Goal: Task Accomplishment & Management: Use online tool/utility

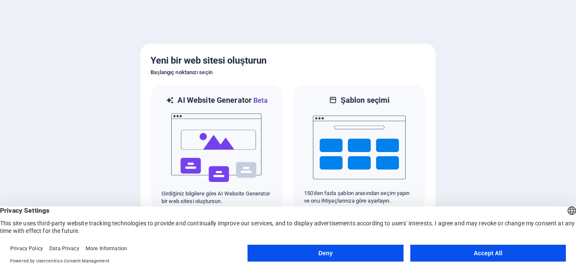
click at [489, 250] on button "Accept All" at bounding box center [489, 253] width 156 height 17
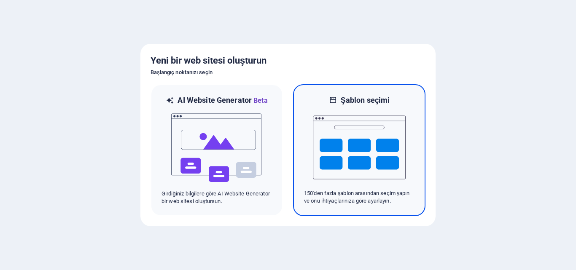
click at [354, 108] on img at bounding box center [359, 147] width 93 height 84
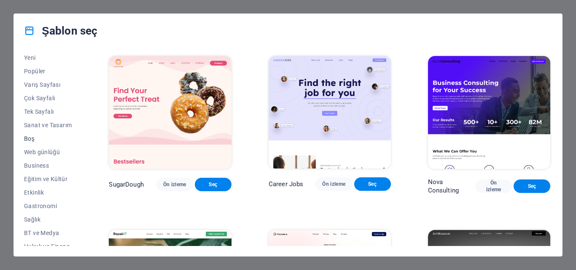
scroll to position [42, 0]
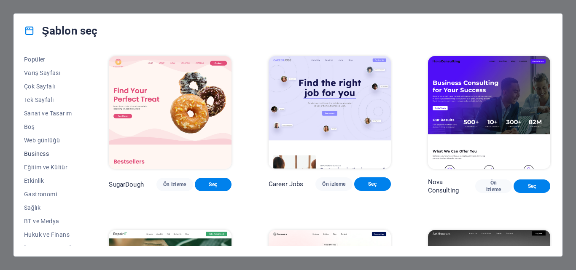
click at [38, 153] on span "Business" at bounding box center [48, 154] width 48 height 7
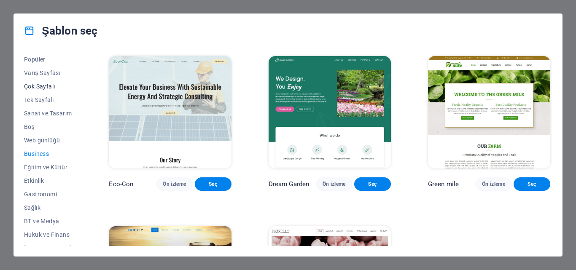
click at [50, 83] on span "Çok Sayfalı" at bounding box center [48, 86] width 48 height 7
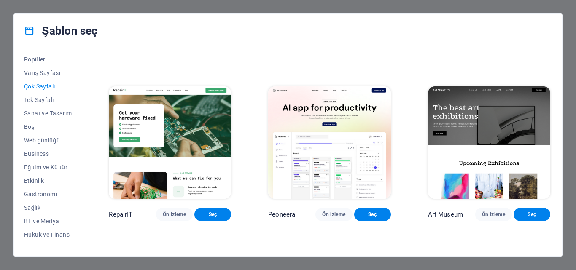
scroll to position [253, 0]
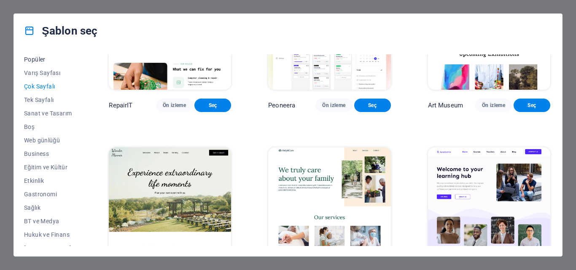
click at [38, 58] on span "Popüler" at bounding box center [48, 59] width 48 height 7
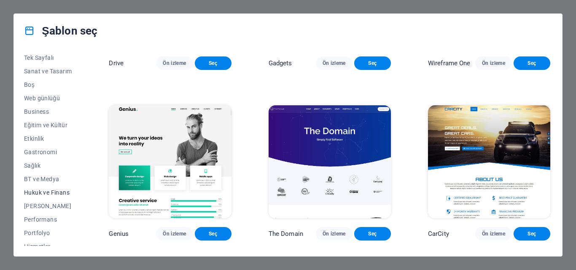
scroll to position [127, 0]
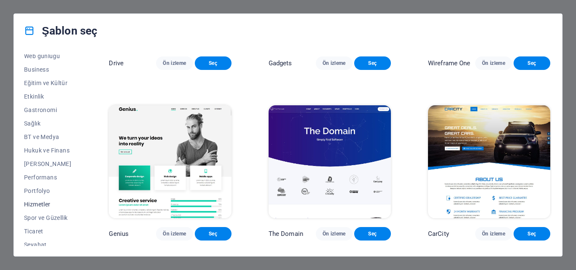
click at [43, 203] on span "Hizmetler" at bounding box center [48, 204] width 48 height 7
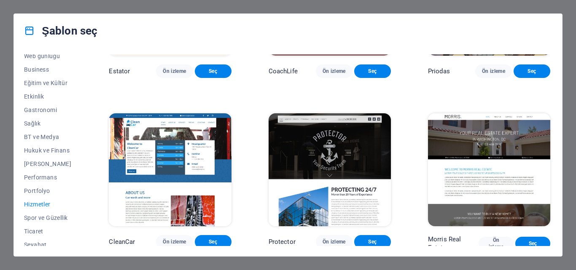
scroll to position [681, 0]
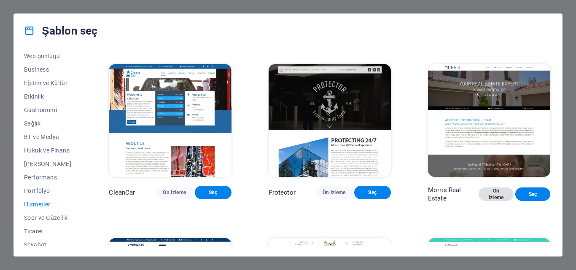
click at [495, 188] on span "Ön izleme" at bounding box center [497, 195] width 22 height 14
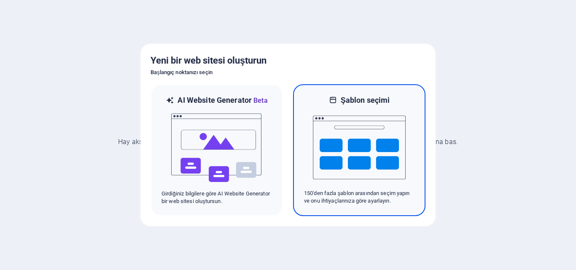
click at [384, 143] on img at bounding box center [359, 147] width 93 height 84
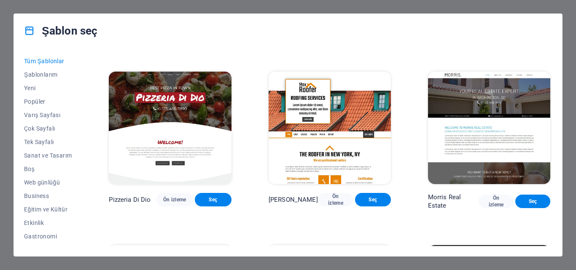
scroll to position [3544, 0]
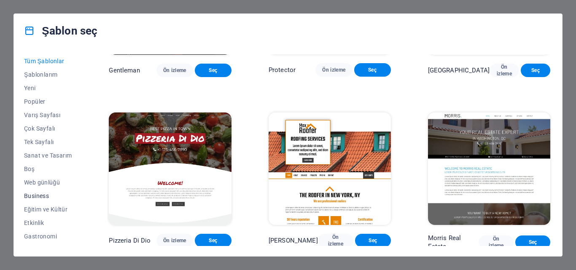
click at [40, 195] on span "Business" at bounding box center [48, 196] width 48 height 7
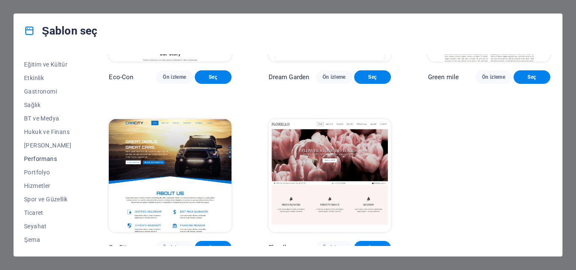
scroll to position [146, 0]
click at [40, 170] on span "Portfolyo" at bounding box center [48, 172] width 48 height 7
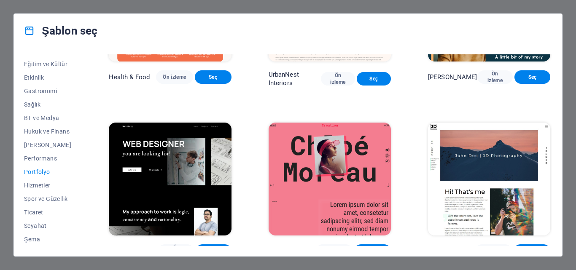
scroll to position [280, 0]
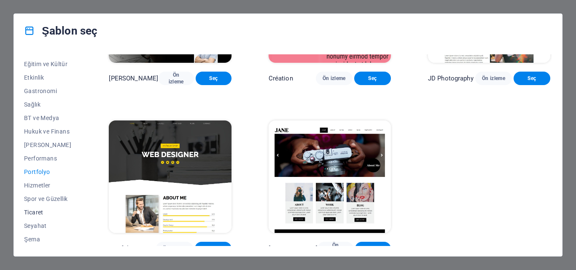
click at [38, 211] on span "Ticaret" at bounding box center [48, 212] width 48 height 7
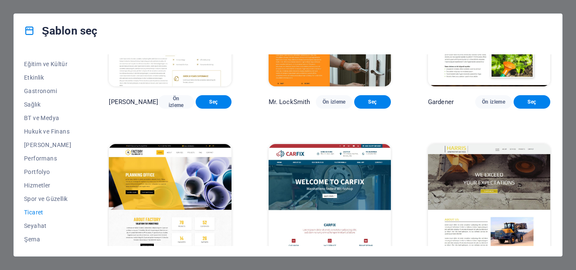
scroll to position [277, 0]
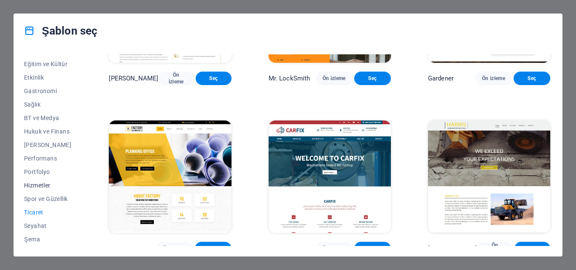
click at [31, 186] on span "Hizmetler" at bounding box center [48, 185] width 48 height 7
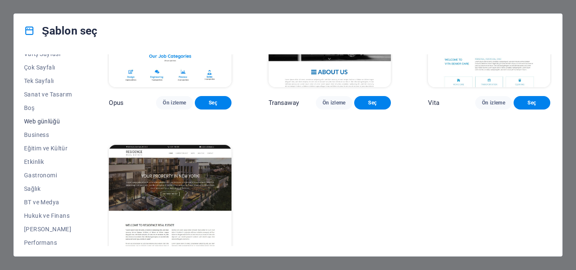
scroll to position [0, 0]
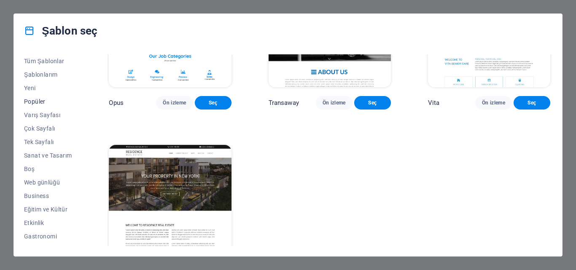
click at [29, 99] on span "Popüler" at bounding box center [48, 101] width 48 height 7
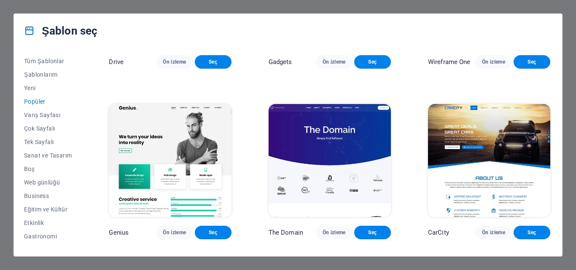
scroll to position [779, 0]
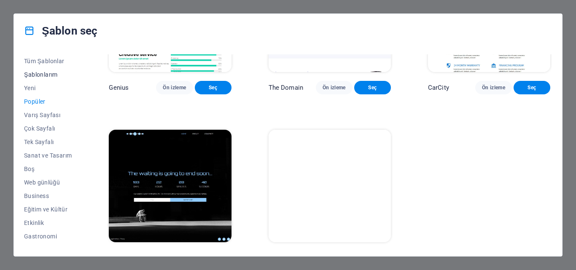
click at [40, 77] on span "Şablonlarım" at bounding box center [48, 74] width 48 height 7
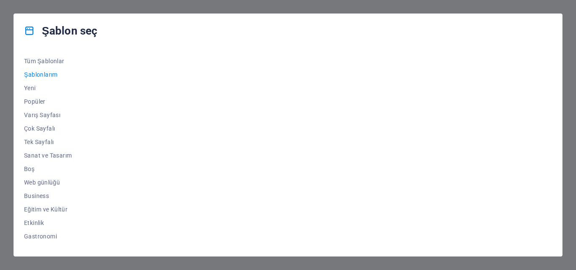
scroll to position [0, 0]
click at [35, 88] on span "Yeni" at bounding box center [48, 88] width 48 height 7
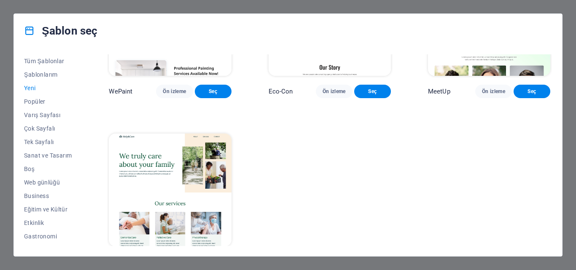
scroll to position [613, 0]
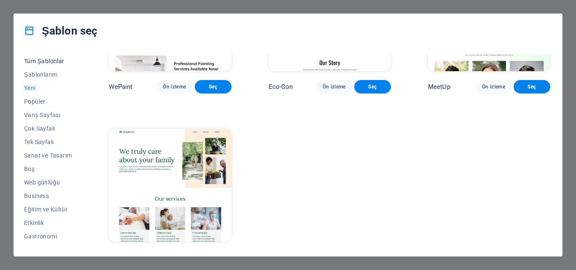
click at [37, 62] on span "Tüm Şablonlar" at bounding box center [48, 61] width 48 height 7
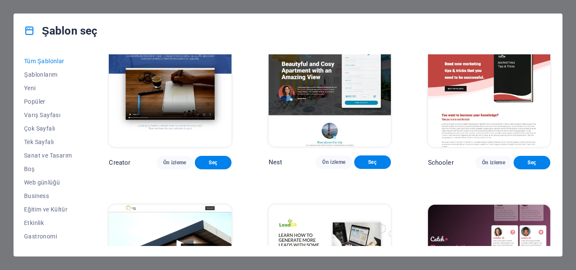
scroll to position [8756, 0]
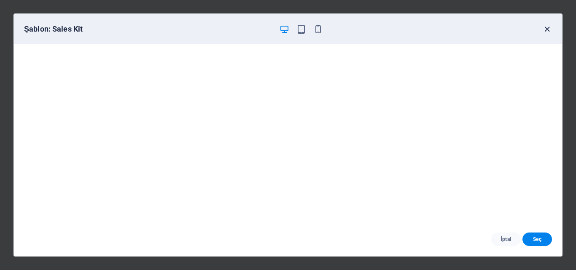
click at [546, 30] on icon "button" at bounding box center [548, 29] width 10 height 10
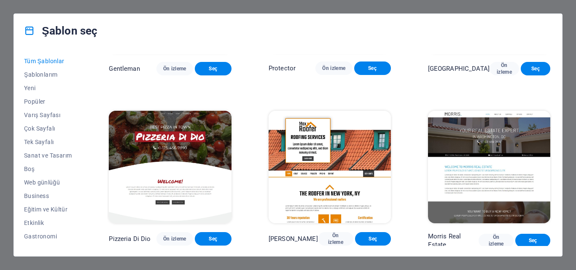
scroll to position [3504, 0]
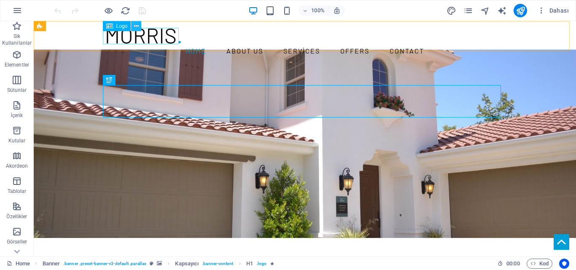
click at [136, 24] on icon at bounding box center [136, 26] width 5 height 9
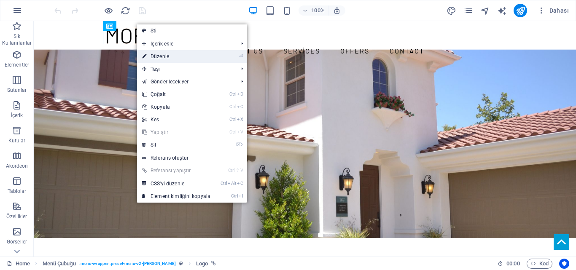
click at [159, 57] on link "⏎ Düzenle" at bounding box center [176, 56] width 78 height 13
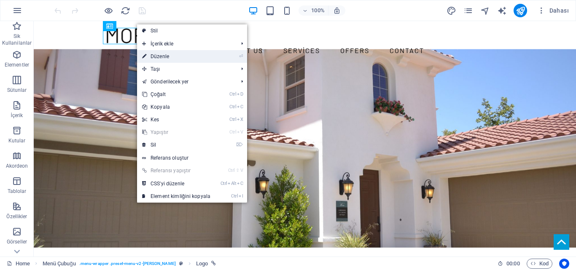
select select "px"
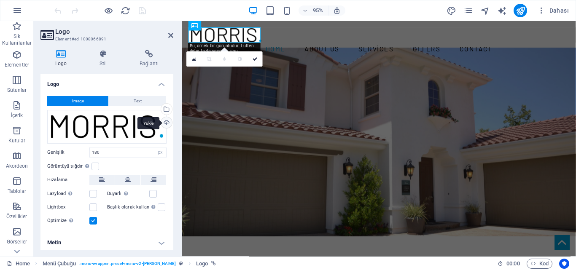
click at [166, 123] on div "Yükle" at bounding box center [165, 123] width 13 height 13
drag, startPoint x: 217, startPoint y: 39, endPoint x: 255, endPoint y: 57, distance: 42.3
click at [255, 57] on icon at bounding box center [255, 59] width 5 height 5
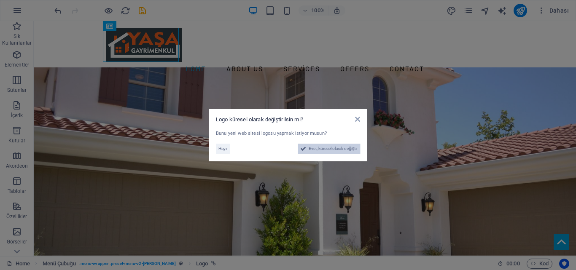
click at [317, 149] on span "Evet, küresel olarak değiştir" at bounding box center [333, 149] width 49 height 10
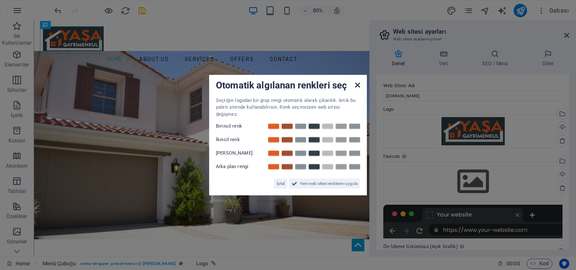
click at [358, 85] on icon at bounding box center [357, 84] width 5 height 7
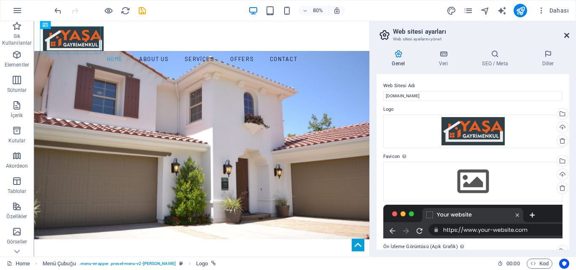
drag, startPoint x: 569, startPoint y: 35, endPoint x: 500, endPoint y: 28, distance: 69.6
click at [569, 35] on icon at bounding box center [567, 35] width 5 height 7
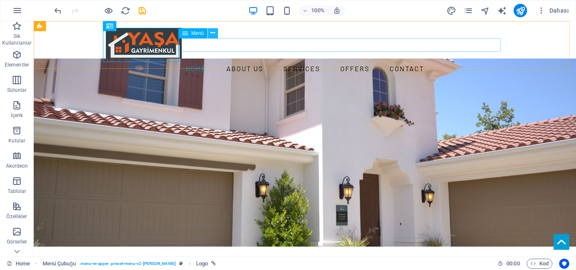
click at [214, 29] on icon at bounding box center [213, 33] width 5 height 9
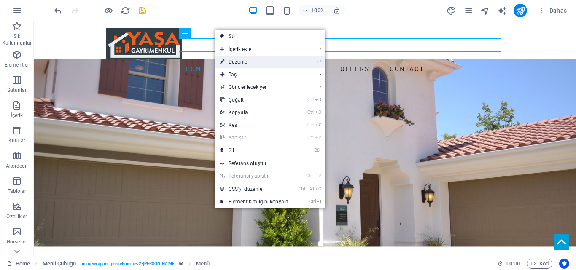
click at [237, 62] on link "⏎ Düzenle" at bounding box center [254, 62] width 78 height 13
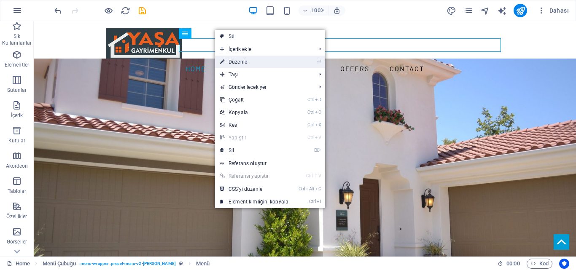
select select
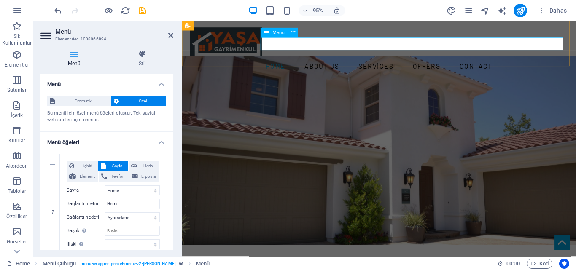
click at [322, 62] on nav "Home About us Services Offers Contact" at bounding box center [390, 69] width 398 height 14
click at [348, 26] on div "Home About us Services Offers Contact Menu" at bounding box center [389, 51] width 415 height 61
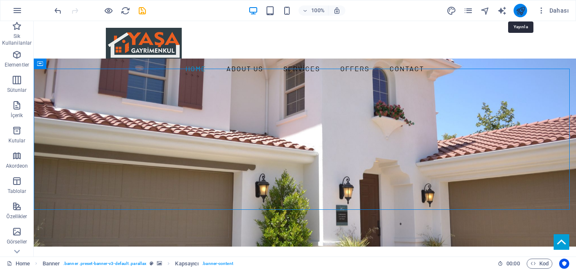
click at [524, 10] on icon "publish" at bounding box center [521, 11] width 10 height 10
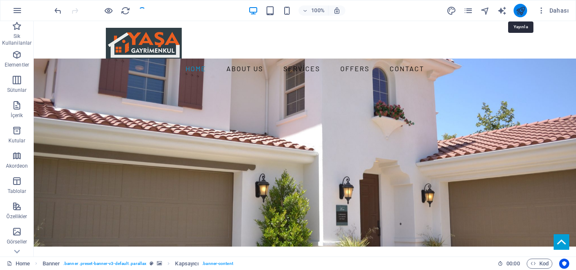
checkbox input "false"
